Goal: Find specific page/section: Find specific page/section

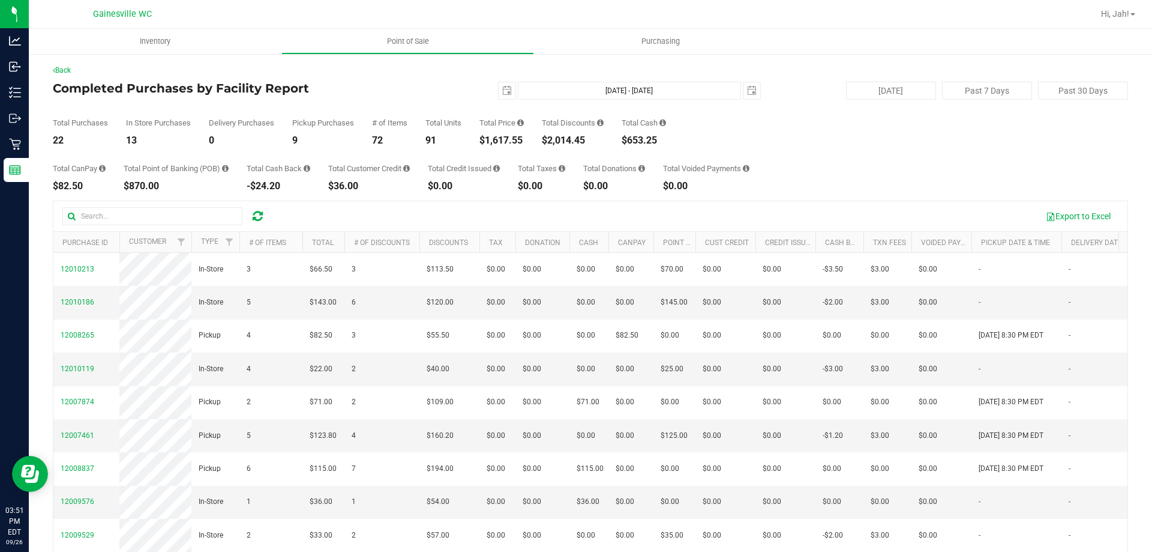
click at [885, 140] on div "Total Purchases 22 In Store Purchases 13 Delivery Purchases 0 Pickup Purchases …" at bounding box center [591, 123] width 1076 height 46
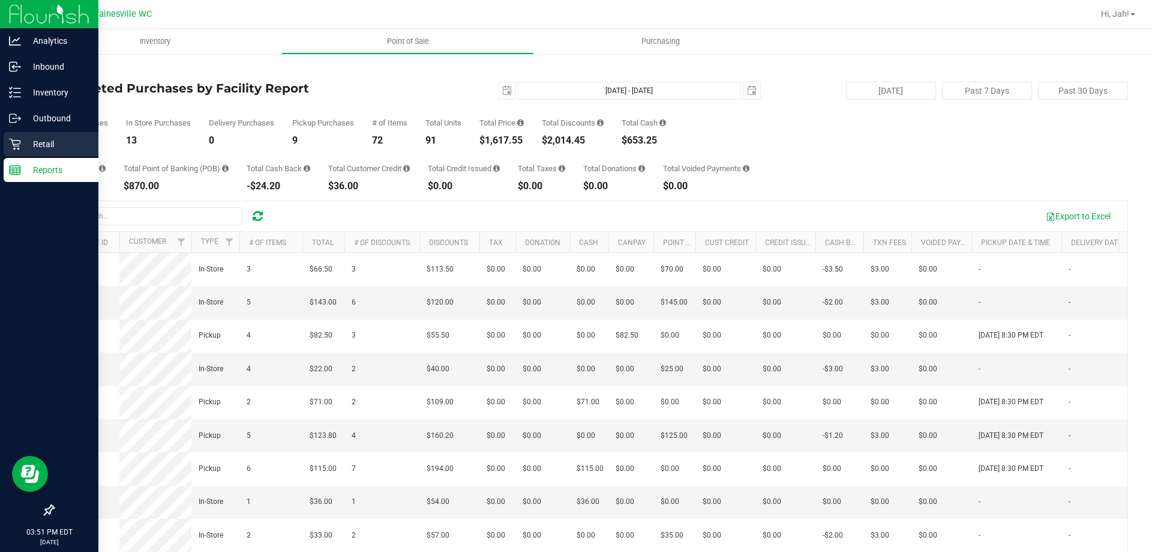
click at [37, 143] on p "Retail" at bounding box center [57, 144] width 72 height 14
